Goal: Transaction & Acquisition: Purchase product/service

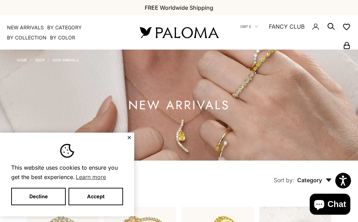
click at [99, 193] on button "Accept" at bounding box center [96, 196] width 55 height 17
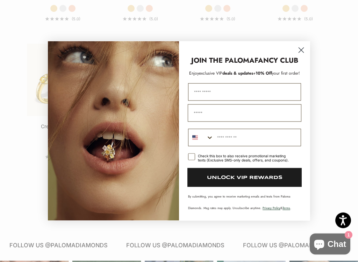
scroll to position [1051, 0]
click at [303, 53] on circle "Close dialog" at bounding box center [302, 50] width 12 height 12
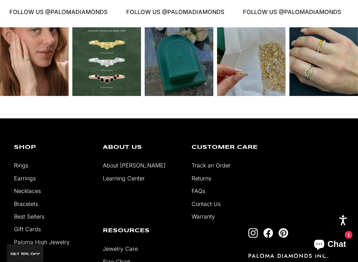
scroll to position [1284, 0]
click at [36, 194] on link "Necklaces" at bounding box center [27, 190] width 27 height 7
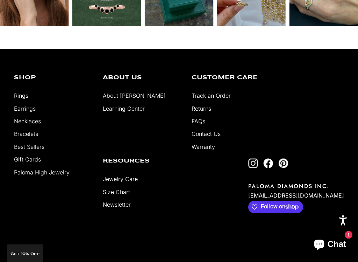
scroll to position [1065, 0]
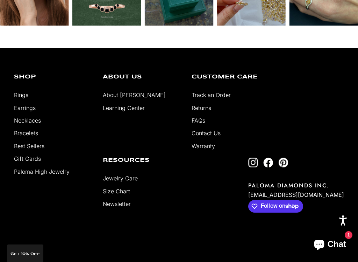
click at [42, 145] on link "Best Sellers" at bounding box center [29, 145] width 30 height 7
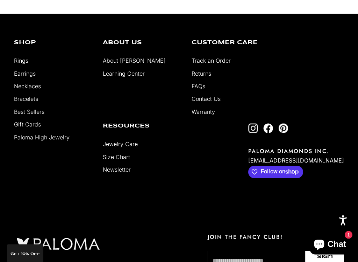
scroll to position [2546, 0]
click at [29, 76] on link "Earrings" at bounding box center [25, 73] width 22 height 7
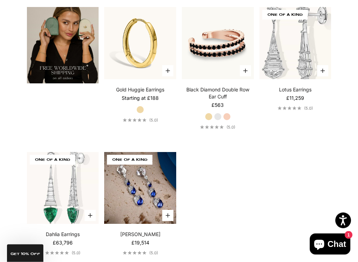
scroll to position [1088, 0]
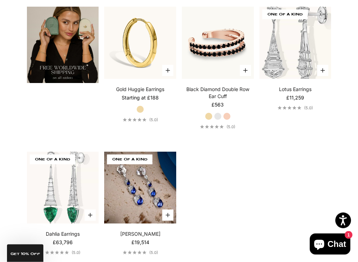
click at [297, 60] on img at bounding box center [295, 42] width 79 height 79
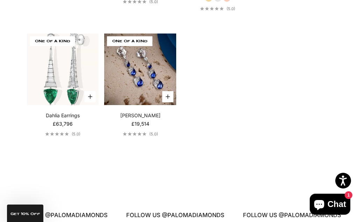
scroll to position [1173, 0]
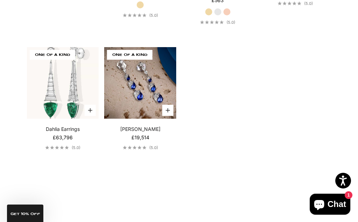
click at [66, 92] on video "Dahlia Earrings" at bounding box center [62, 82] width 79 height 79
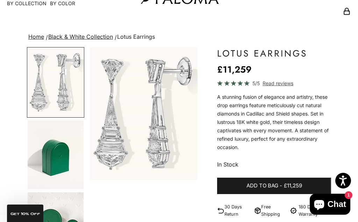
scroll to position [34, 0]
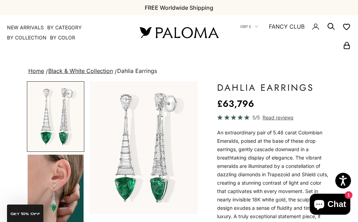
click at [61, 187] on img "Go to item 2" at bounding box center [56, 189] width 56 height 69
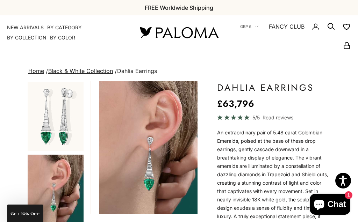
scroll to position [0, 116]
